Goal: Information Seeking & Learning: Understand process/instructions

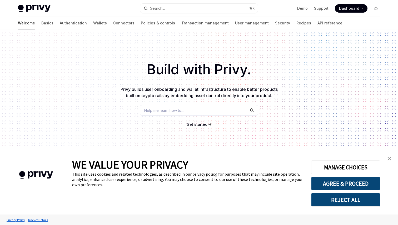
scroll to position [173, 0]
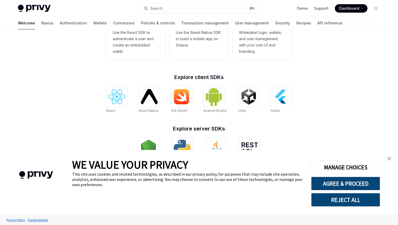
type textarea "*"
click at [344, 184] on button "AGREE & PROCEED" at bounding box center [345, 184] width 69 height 14
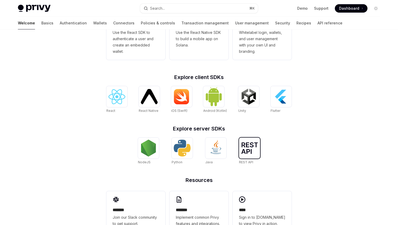
scroll to position [103, 0]
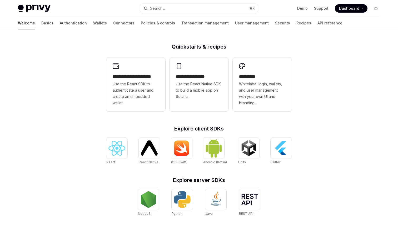
scroll to position [175, 0]
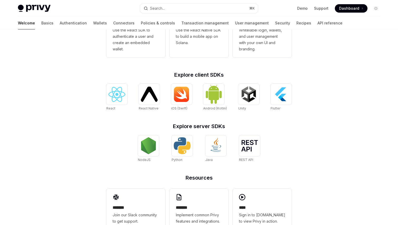
click at [205, 124] on h2 "Explore server SDKs" at bounding box center [198, 126] width 185 height 5
click at [224, 118] on div "**********" at bounding box center [199, 116] width 202 height 253
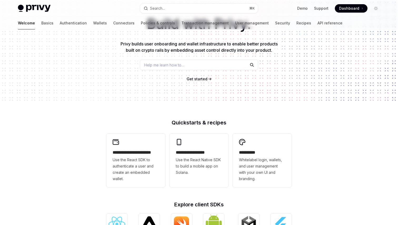
scroll to position [0, 0]
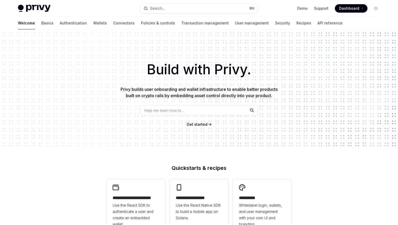
click at [177, 93] on p "Privy builds user onboarding and wallet infrastructure to enable better product…" at bounding box center [199, 92] width 160 height 13
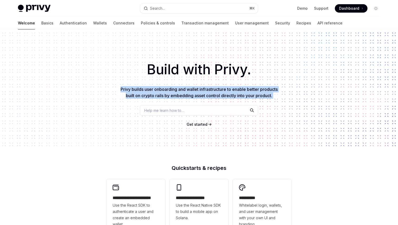
click at [188, 91] on span "Privy builds user onboarding and wallet infrastructure to enable better product…" at bounding box center [198, 93] width 157 height 12
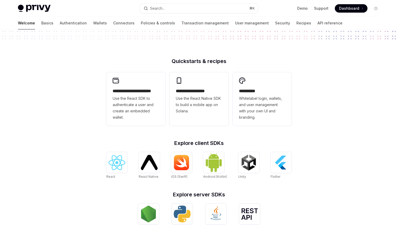
scroll to position [128, 0]
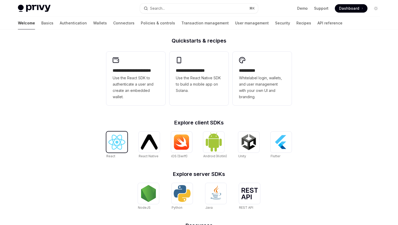
click at [111, 144] on img at bounding box center [116, 142] width 17 height 15
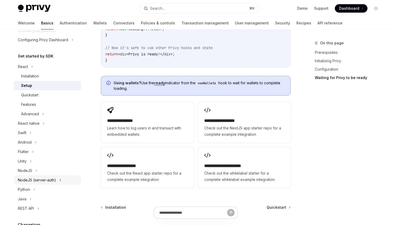
scroll to position [104, 0]
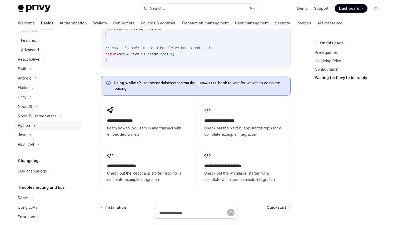
click at [35, 125] on icon at bounding box center [34, 126] width 2 height 6
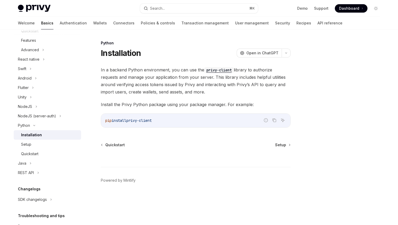
click at [152, 91] on span "In a backend Python environment, you can use the privy-client library to author…" at bounding box center [196, 80] width 190 height 29
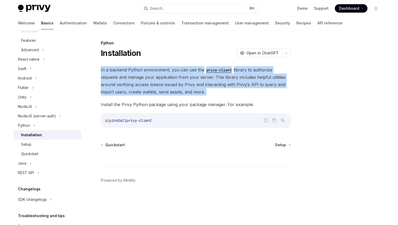
click at [167, 92] on span "In a backend Python environment, you can use the privy-client library to author…" at bounding box center [196, 80] width 190 height 29
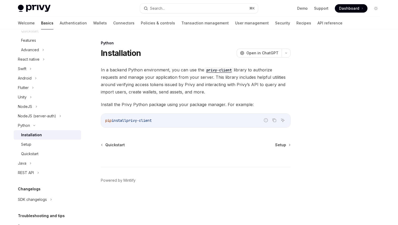
click at [161, 81] on span "In a backend Python environment, you can use the privy-client library to author…" at bounding box center [196, 80] width 190 height 29
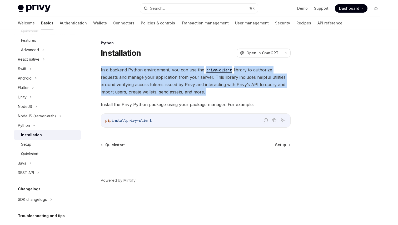
click at [172, 84] on span "In a backend Python environment, you can use the privy-client library to author…" at bounding box center [196, 80] width 190 height 29
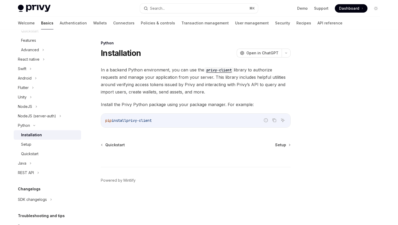
click at [172, 104] on span "Install the Privy Python package using your package manager. For example:" at bounding box center [196, 104] width 190 height 7
click at [157, 101] on span "Install the Privy Python package using your package manager. For example:" at bounding box center [196, 104] width 190 height 7
click at [56, 150] on link "Quickstart" at bounding box center [47, 153] width 67 height 9
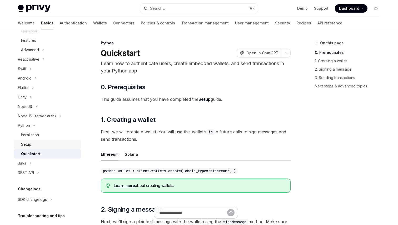
click at [43, 145] on div "Setup" at bounding box center [49, 145] width 57 height 6
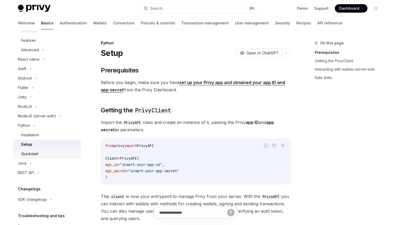
click at [53, 153] on div "Quickstart" at bounding box center [49, 154] width 57 height 6
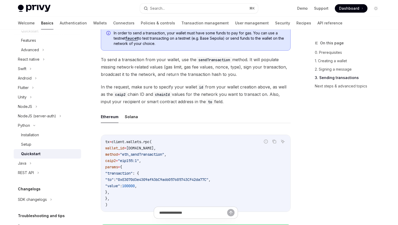
scroll to position [348, 0]
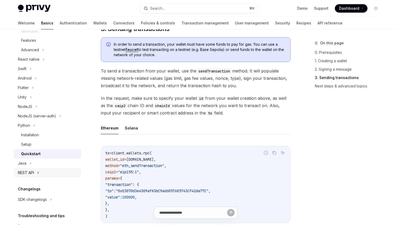
click at [29, 175] on div "REST API" at bounding box center [26, 173] width 16 height 6
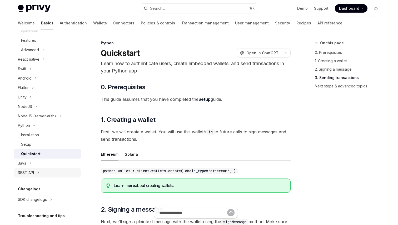
type textarea "*"
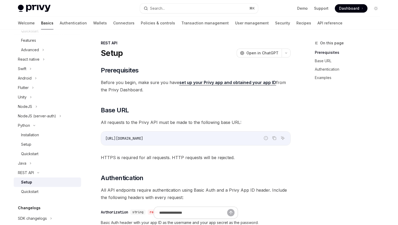
click at [156, 89] on span "Before you begin, make sure you have set up your Privy app and obtained your ap…" at bounding box center [196, 86] width 190 height 15
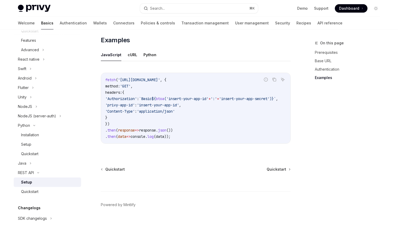
scroll to position [283, 0]
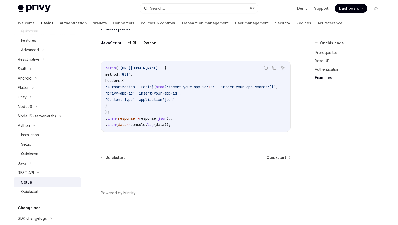
click at [162, 128] on div "fetch ( '[URL][DOMAIN_NAME]' , { method: 'GET' , headers: { 'Authorization' : `…" at bounding box center [195, 96] width 189 height 70
